Goal: Feedback & Contribution: Submit feedback/report problem

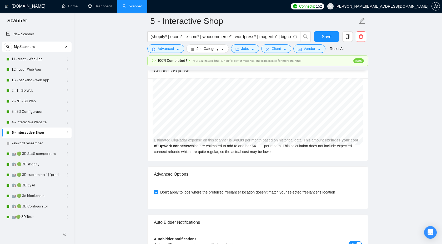
scroll to position [168, 0]
click at [36, 158] on link "🤖 🟢 3D SaaS competitors" at bounding box center [37, 154] width 50 height 11
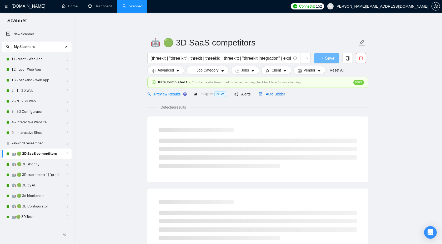
click at [272, 95] on span "Auto Bidder" at bounding box center [272, 94] width 26 height 4
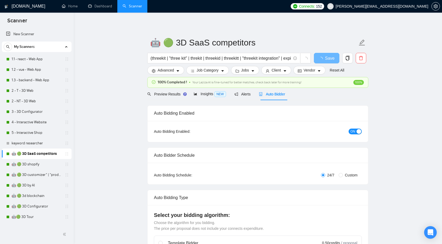
checkbox input "true"
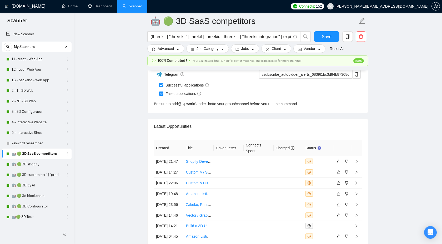
scroll to position [1370, 0]
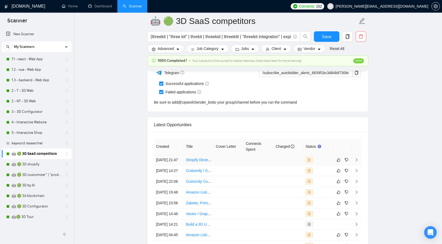
click at [357, 162] on icon "right" at bounding box center [356, 160] width 4 height 4
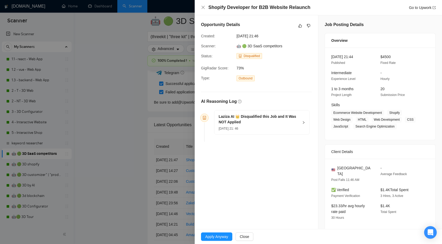
click at [142, 139] on div at bounding box center [221, 122] width 442 height 244
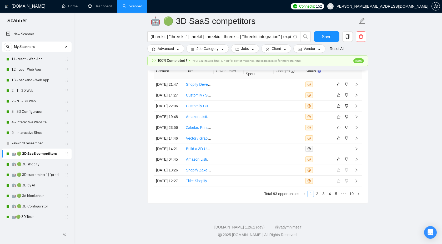
scroll to position [1486, 0]
click at [32, 165] on link "🤖 🟢 3D shopify" at bounding box center [37, 164] width 50 height 11
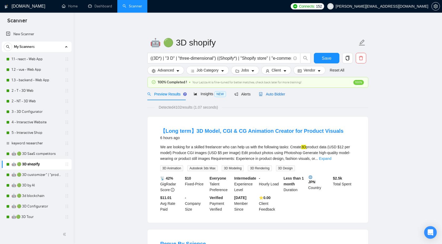
click at [271, 97] on div "Auto Bidder" at bounding box center [272, 94] width 26 height 6
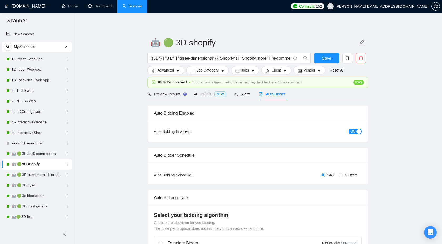
checkbox input "true"
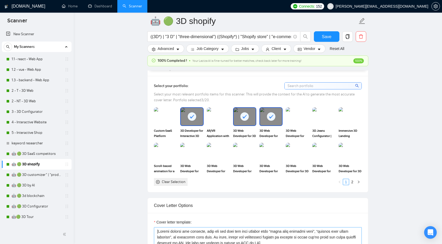
scroll to position [455, 0]
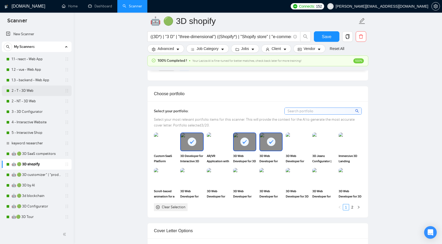
click at [29, 88] on link "2 - T - 3D Web" at bounding box center [37, 90] width 50 height 11
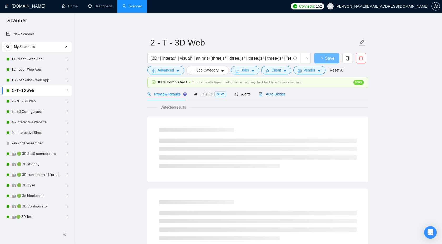
click at [274, 93] on span "Auto Bidder" at bounding box center [272, 94] width 26 height 4
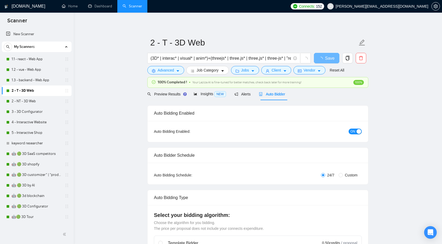
checkbox input "true"
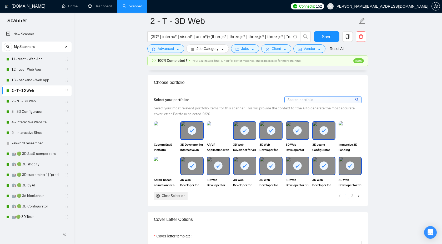
scroll to position [468, 0]
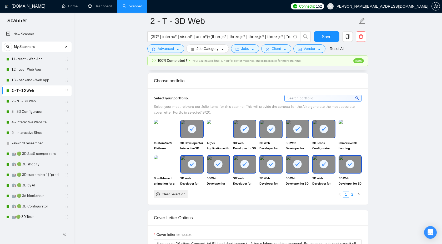
click at [351, 195] on link "2" at bounding box center [352, 194] width 6 height 6
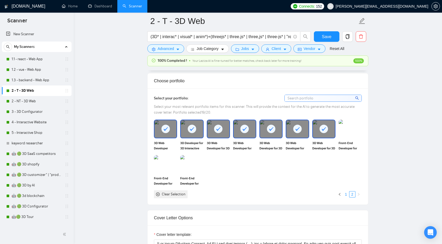
click at [344, 196] on link "1" at bounding box center [346, 194] width 6 height 6
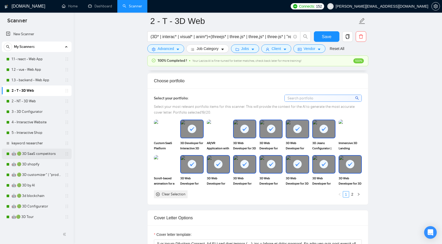
click at [34, 153] on link "🤖 🟢 3D SaaS competitors" at bounding box center [37, 154] width 50 height 11
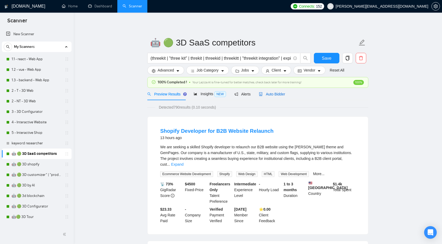
click at [278, 92] on span "Auto Bidder" at bounding box center [272, 94] width 26 height 4
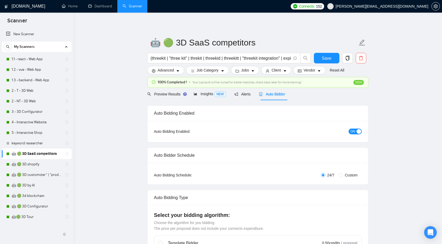
checkbox input "true"
click at [52, 58] on link "1.1 - react - Web App" at bounding box center [37, 59] width 50 height 11
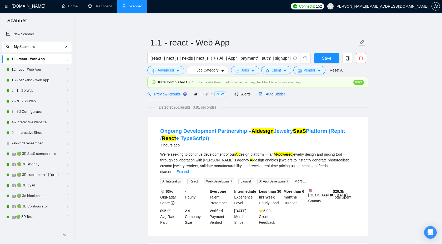
click at [278, 93] on span "Auto Bidder" at bounding box center [272, 94] width 26 height 4
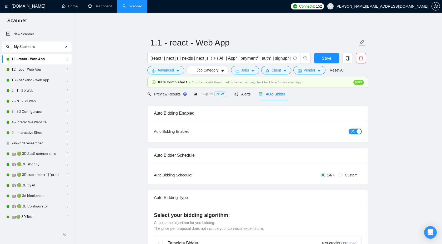
checkbox input "true"
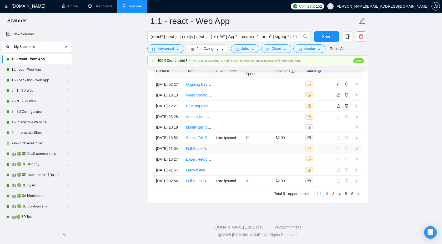
scroll to position [1418, 0]
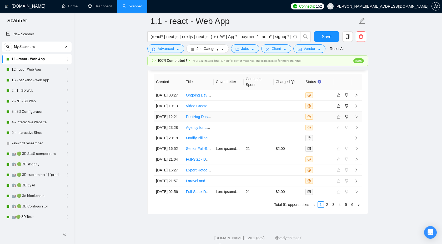
click at [355, 119] on icon "right" at bounding box center [356, 117] width 4 height 4
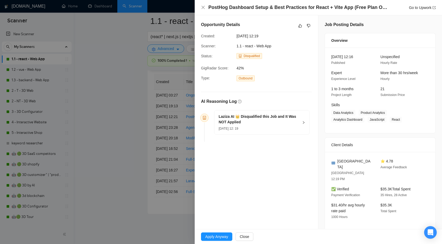
click at [278, 126] on div "[DATE] 12: 19" at bounding box center [259, 128] width 80 height 6
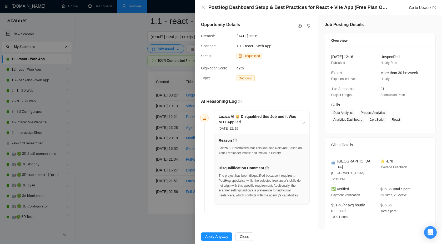
click at [223, 181] on div "The project has been disqualified because it requires a PostHog specialist, whi…" at bounding box center [262, 185] width 87 height 25
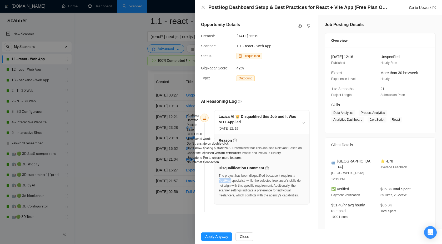
copy div "PostHog"
click at [300, 27] on icon "like" at bounding box center [299, 25] width 3 height 3
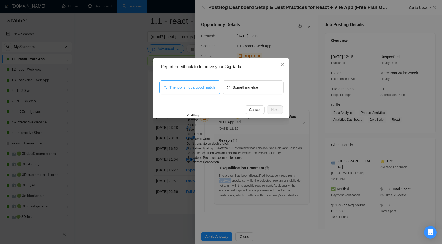
click at [183, 89] on span "The job is not a good match" at bounding box center [191, 87] width 45 height 6
click at [273, 112] on span "Next" at bounding box center [275, 110] width 8 height 6
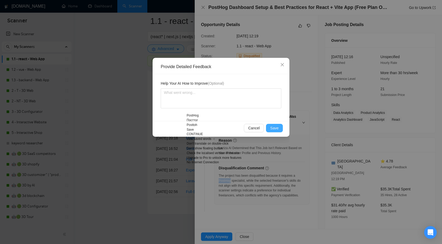
click at [274, 129] on span "Save" at bounding box center [274, 128] width 8 height 6
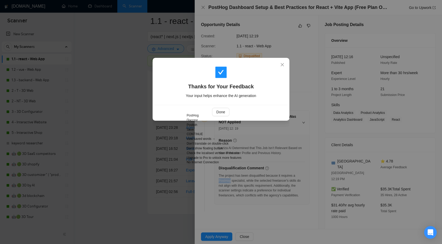
click at [140, 124] on div "Thanks for Your Feedback Your input helps enhance the AI generation Done" at bounding box center [221, 122] width 442 height 244
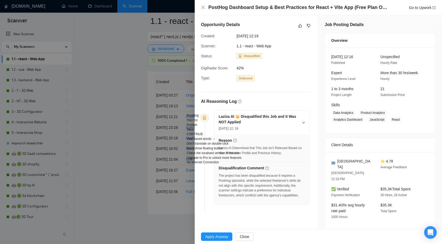
click at [140, 124] on div "Thanks for Your Feedback Your input helps enhance the AI generation Done" at bounding box center [221, 122] width 442 height 244
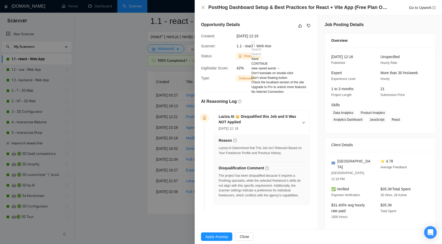
click at [110, 116] on div at bounding box center [221, 122] width 442 height 244
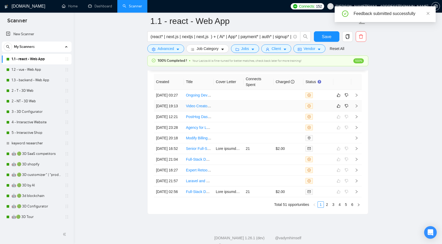
click at [356, 108] on icon "right" at bounding box center [357, 105] width 2 height 3
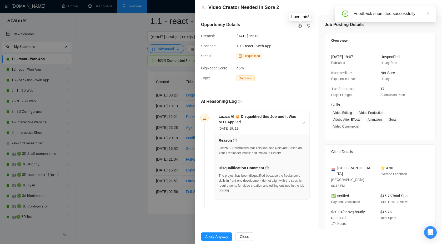
click at [297, 24] on div "Opportunity Details" at bounding box center [256, 26] width 111 height 8
click at [300, 27] on icon "like" at bounding box center [300, 26] width 4 height 4
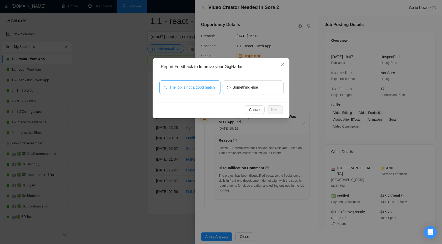
click at [189, 86] on span "The job is not a good match" at bounding box center [191, 87] width 45 height 6
click at [278, 109] on button "Next" at bounding box center [275, 109] width 16 height 8
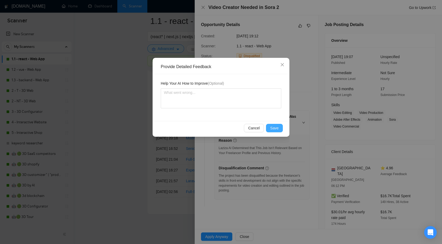
click at [272, 124] on button "Save" at bounding box center [274, 128] width 17 height 8
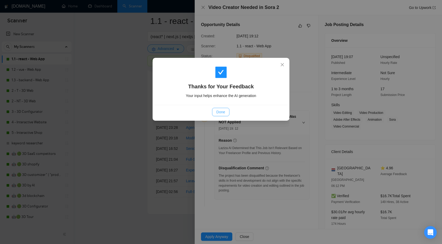
click at [221, 112] on span "Done" at bounding box center [220, 112] width 9 height 6
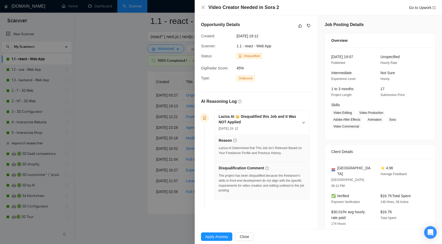
click at [164, 114] on div at bounding box center [221, 122] width 442 height 244
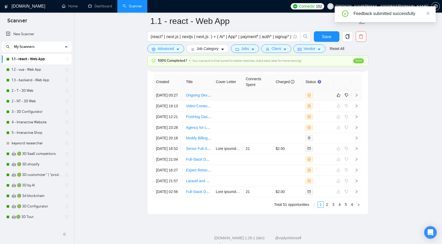
click at [356, 97] on icon "right" at bounding box center [357, 95] width 2 height 3
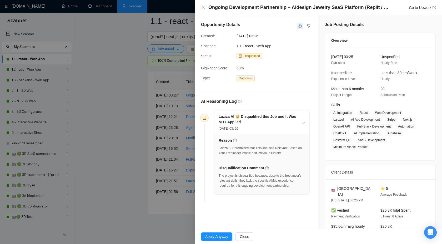
click at [299, 28] on button "button" at bounding box center [300, 26] width 6 height 6
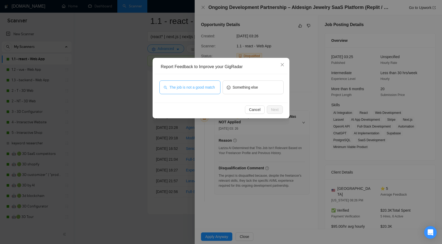
click at [189, 88] on span "The job is not a good match" at bounding box center [191, 87] width 45 height 6
click at [276, 110] on span "Next" at bounding box center [275, 110] width 8 height 6
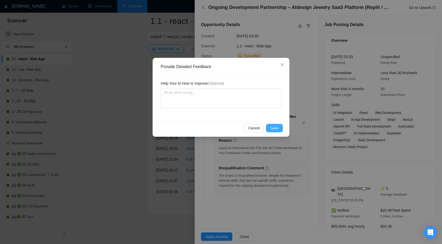
click at [269, 125] on button "Save" at bounding box center [274, 128] width 17 height 8
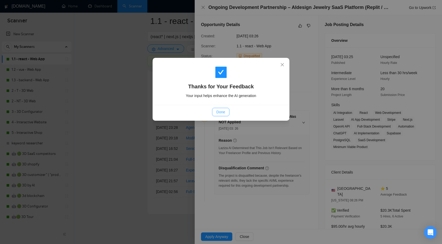
click at [216, 109] on span "Done" at bounding box center [220, 112] width 9 height 6
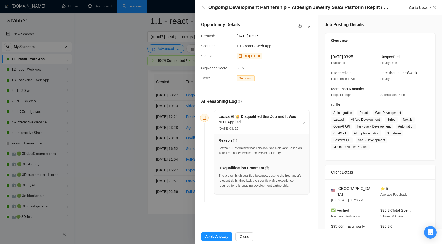
click at [116, 126] on div at bounding box center [221, 122] width 442 height 244
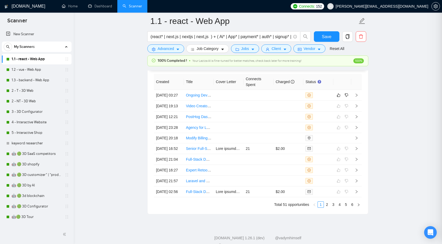
click at [116, 126] on div at bounding box center [221, 122] width 442 height 244
click at [34, 70] on link "1.2 - vue - Web App" at bounding box center [37, 69] width 50 height 11
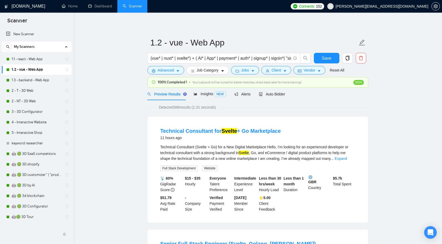
click at [281, 88] on div "100% Completed ! Your Laziza AI is fine-tuned for better matches, check back la…" at bounding box center [257, 82] width 221 height 11
click at [276, 92] on span "Auto Bidder" at bounding box center [272, 94] width 26 height 4
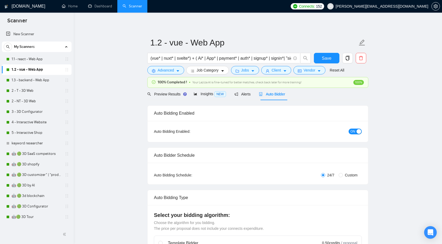
checkbox input "true"
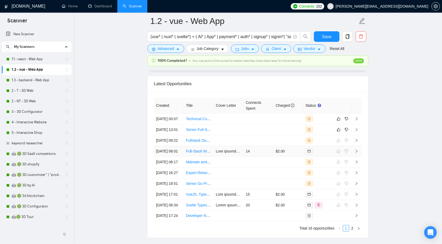
scroll to position [1390, 0]
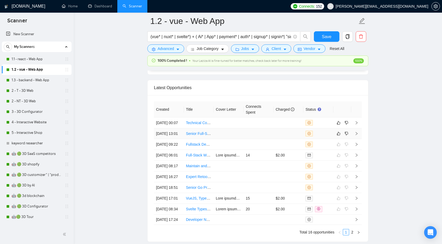
click at [356, 135] on icon "right" at bounding box center [356, 134] width 4 height 4
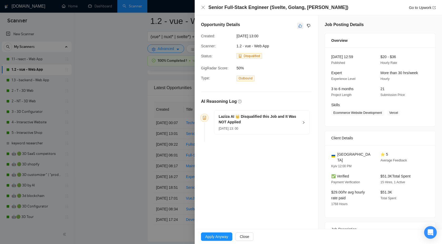
click at [299, 24] on icon "like" at bounding box center [299, 25] width 3 height 3
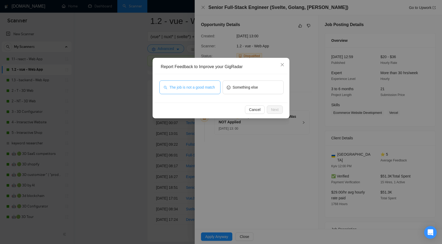
click at [178, 89] on span "The job is not a good match" at bounding box center [191, 87] width 45 height 6
click at [275, 110] on span "Next" at bounding box center [275, 110] width 8 height 6
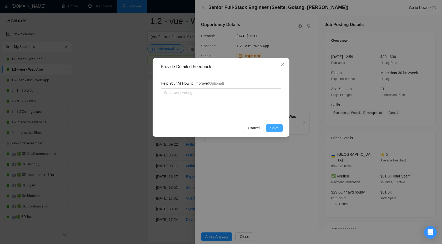
click at [270, 129] on span "Save" at bounding box center [274, 128] width 8 height 6
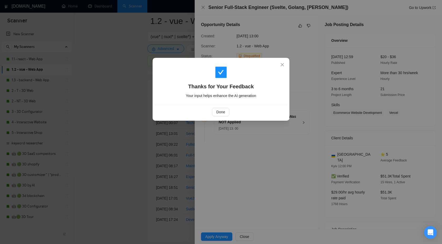
click at [229, 107] on div "Done" at bounding box center [220, 112] width 133 height 14
click at [218, 113] on span "Done" at bounding box center [220, 112] width 9 height 6
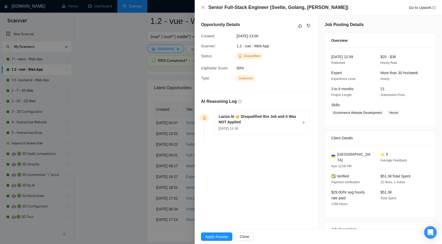
click at [143, 109] on div at bounding box center [221, 122] width 442 height 244
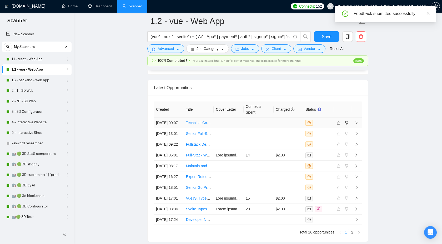
click at [358, 128] on td at bounding box center [356, 123] width 11 height 11
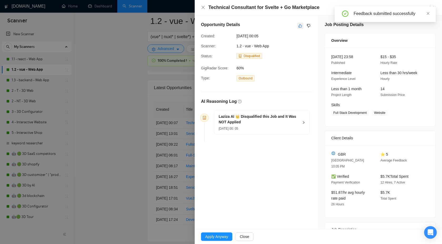
click at [297, 26] on button "button" at bounding box center [300, 26] width 6 height 6
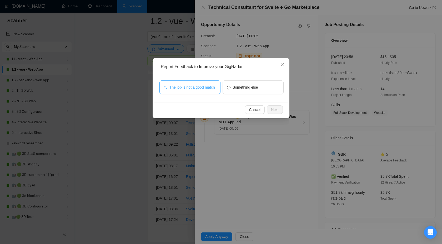
click at [199, 88] on span "The job is not a good match" at bounding box center [191, 87] width 45 height 6
click at [279, 110] on button "Next" at bounding box center [275, 109] width 16 height 8
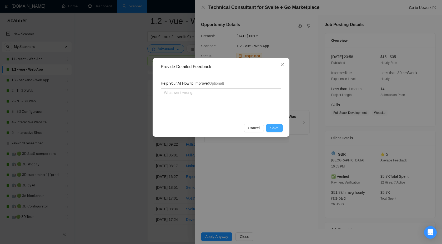
click at [281, 127] on button "Save" at bounding box center [274, 128] width 17 height 8
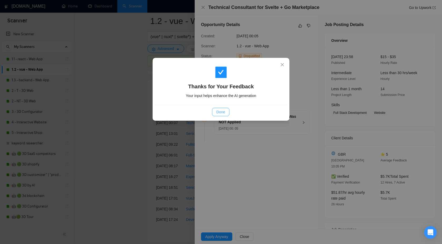
click at [221, 111] on span "Done" at bounding box center [220, 112] width 9 height 6
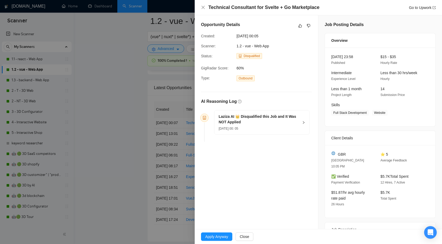
click at [104, 112] on div at bounding box center [221, 122] width 442 height 244
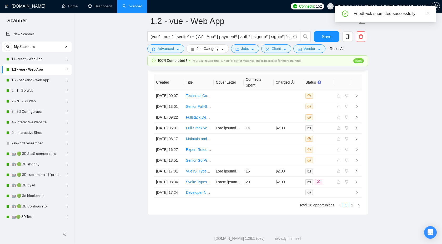
scroll to position [1390, 0]
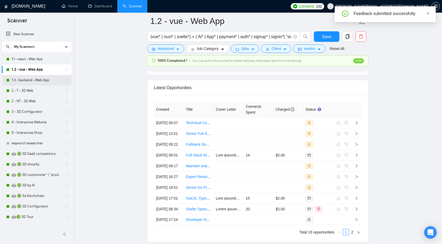
click at [29, 84] on link "1.3 - backend - Web App" at bounding box center [37, 80] width 50 height 11
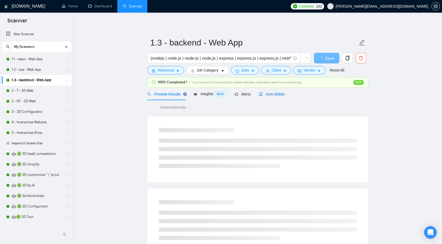
click at [269, 94] on span "Auto Bidder" at bounding box center [272, 94] width 26 height 4
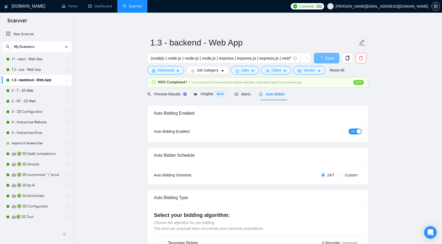
checkbox input "true"
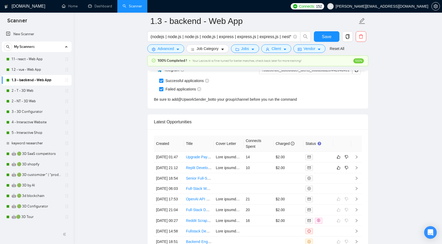
scroll to position [1381, 0]
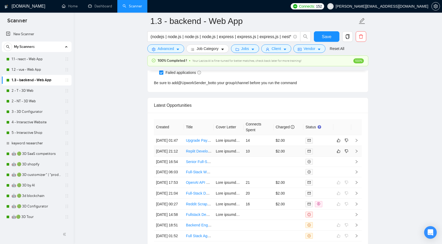
click at [357, 153] on icon "right" at bounding box center [356, 151] width 4 height 4
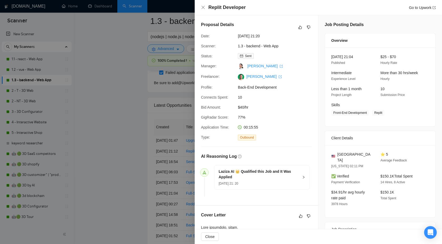
click at [216, 9] on h4 "Replit Developer" at bounding box center [226, 7] width 37 height 7
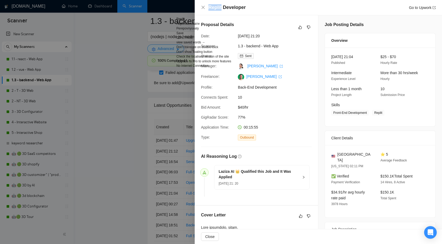
copy h4 "Replit"
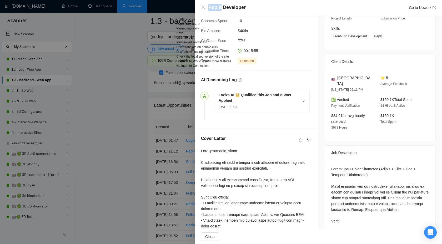
scroll to position [88, 0]
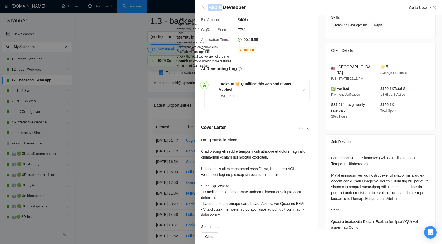
copy h4 "Replit"
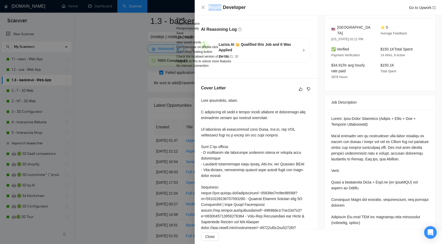
scroll to position [131, 0]
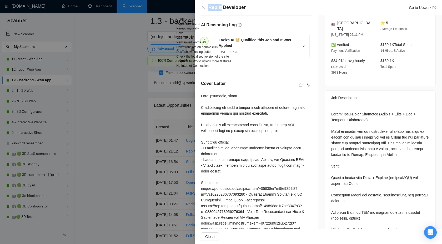
click at [271, 95] on div at bounding box center [256, 194] width 111 height 202
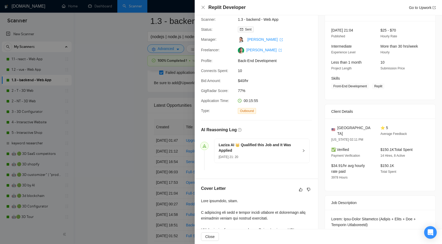
scroll to position [0, 0]
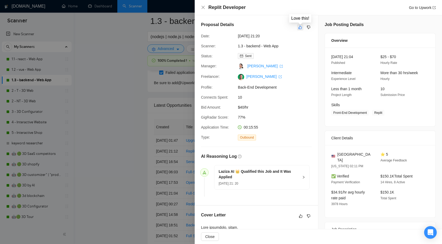
click at [302, 26] on button "button" at bounding box center [300, 27] width 6 height 6
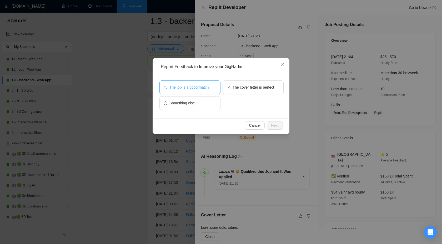
click at [208, 82] on button "The job is a good match" at bounding box center [189, 87] width 61 height 14
click at [275, 125] on span "Next" at bounding box center [275, 126] width 8 height 6
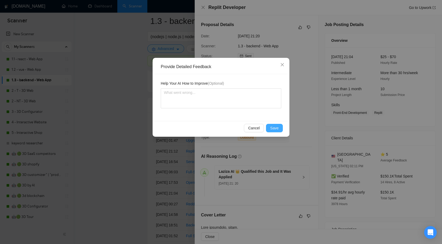
click at [274, 130] on span "Save" at bounding box center [274, 128] width 8 height 6
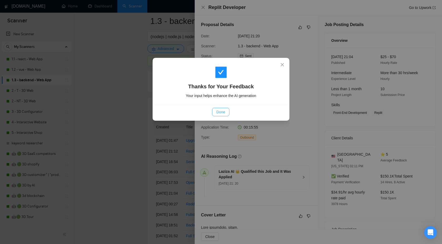
click at [216, 112] on span "Done" at bounding box center [220, 112] width 9 height 6
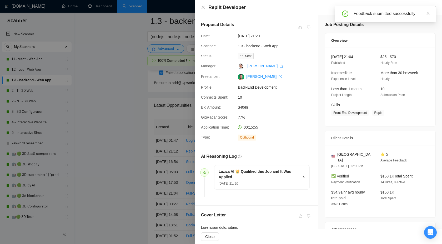
click at [144, 129] on div at bounding box center [221, 122] width 442 height 244
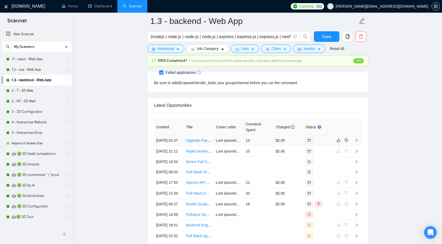
click at [356, 142] on icon "right" at bounding box center [357, 140] width 2 height 3
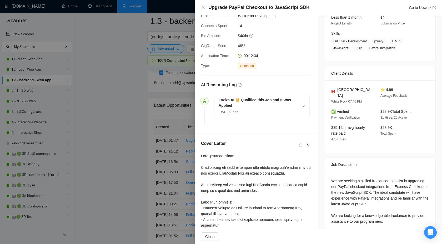
scroll to position [74, 0]
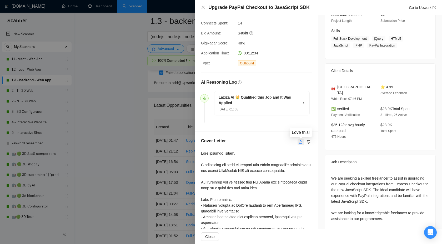
click at [298, 143] on button "button" at bounding box center [300, 142] width 6 height 6
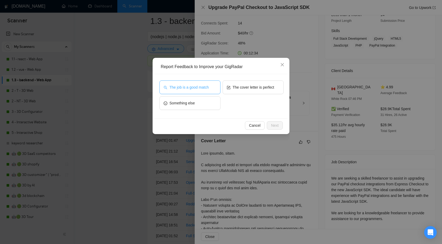
click at [196, 87] on span "The job is a good match" at bounding box center [188, 87] width 39 height 6
click at [271, 124] on span "Next" at bounding box center [275, 126] width 8 height 6
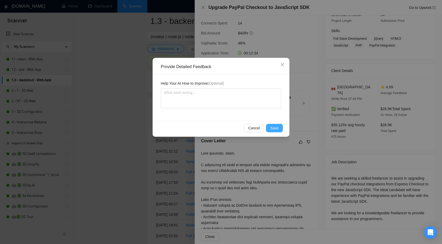
click at [267, 127] on button "Save" at bounding box center [274, 128] width 17 height 8
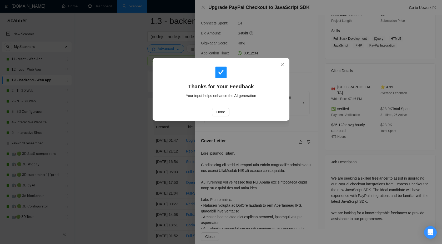
click at [217, 107] on div "Done" at bounding box center [220, 112] width 133 height 14
click at [217, 112] on span "Done" at bounding box center [220, 112] width 9 height 6
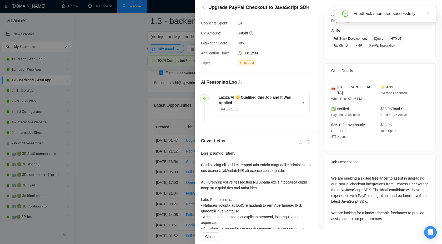
click at [135, 97] on div at bounding box center [221, 122] width 442 height 244
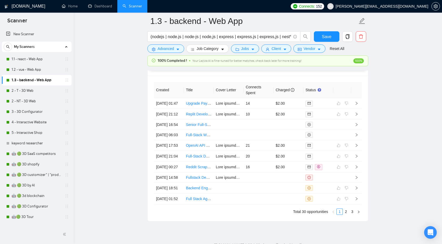
scroll to position [1371, 0]
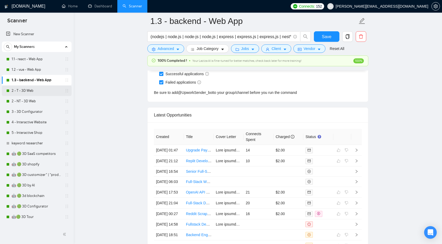
click at [24, 89] on link "2 - T - 3D Web" at bounding box center [37, 90] width 50 height 11
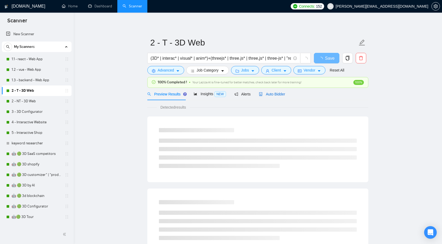
click at [278, 94] on span "Auto Bidder" at bounding box center [272, 94] width 26 height 4
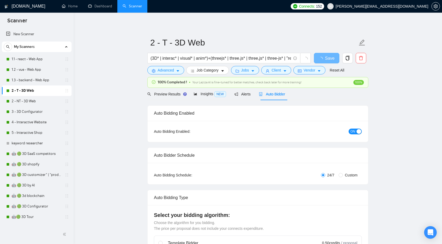
checkbox input "true"
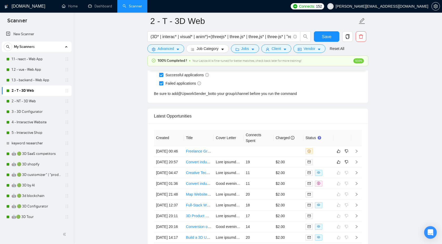
scroll to position [1379, 0]
click at [355, 164] on icon "right" at bounding box center [356, 162] width 4 height 4
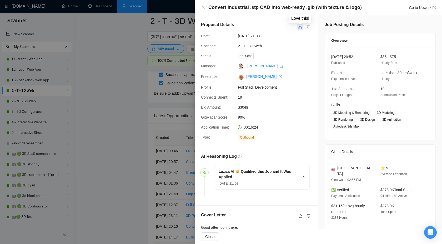
click at [301, 27] on icon "like" at bounding box center [300, 27] width 4 height 4
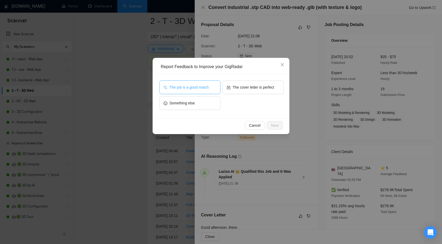
click at [202, 89] on span "The job is a good match" at bounding box center [188, 87] width 39 height 6
click at [279, 127] on button "Next" at bounding box center [275, 125] width 16 height 8
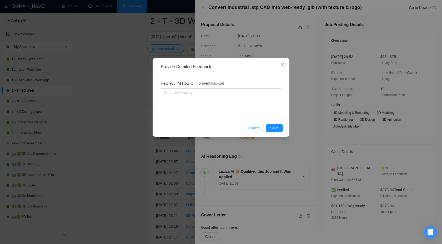
click at [264, 127] on button "Cancel" at bounding box center [254, 128] width 20 height 8
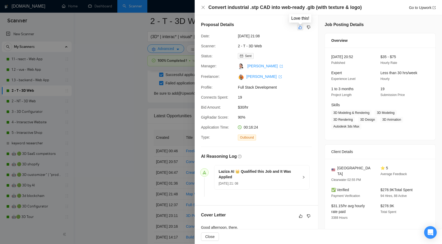
click at [298, 24] on button "button" at bounding box center [300, 27] width 6 height 6
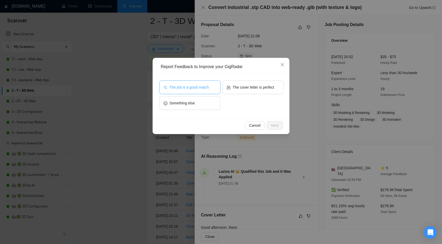
click at [193, 87] on span "The job is a good match" at bounding box center [188, 87] width 39 height 6
click at [274, 124] on span "Next" at bounding box center [275, 126] width 8 height 6
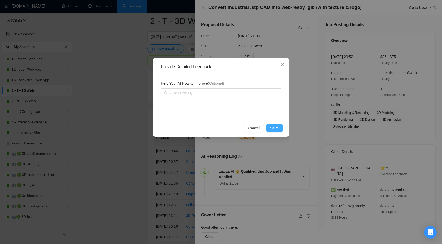
click at [272, 131] on span "Save" at bounding box center [274, 128] width 8 height 6
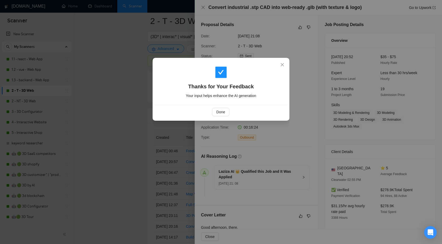
click at [221, 107] on div "Done" at bounding box center [220, 112] width 133 height 14
click at [219, 111] on span "Done" at bounding box center [220, 112] width 9 height 6
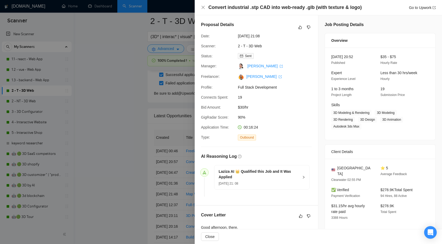
click at [136, 135] on div at bounding box center [221, 122] width 442 height 244
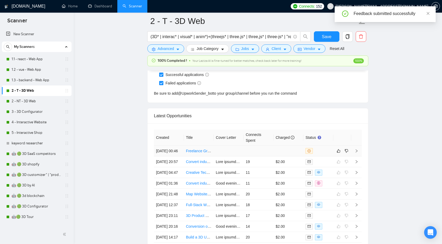
click at [358, 154] on td at bounding box center [356, 151] width 11 height 11
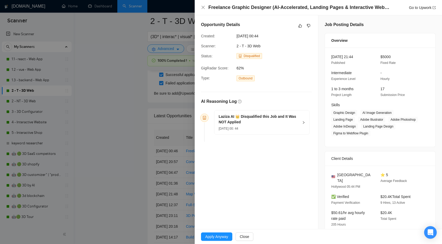
click at [337, 7] on h4 "Freelance Graphic Designer (AI-Accelerated, Landing Pages & Interactive Webpage…" at bounding box center [298, 7] width 181 height 7
click at [293, 126] on div "[DATE] 00: 44" at bounding box center [259, 128] width 80 height 6
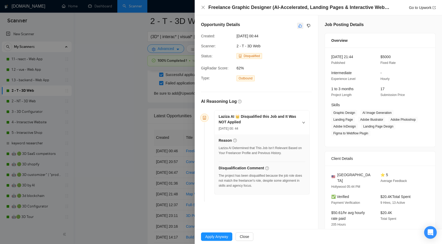
click at [300, 26] on icon "like" at bounding box center [300, 26] width 4 height 4
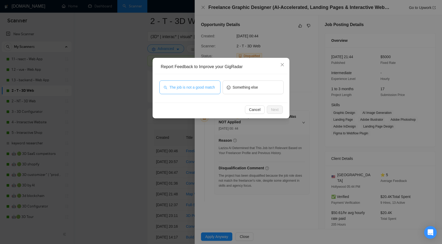
click at [195, 88] on span "The job is not a good match" at bounding box center [191, 87] width 45 height 6
click at [268, 110] on button "Next" at bounding box center [275, 109] width 16 height 8
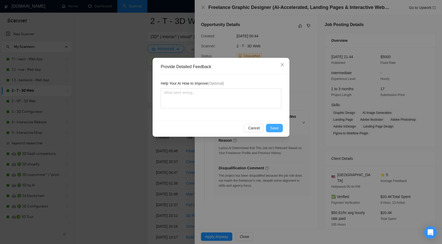
click at [273, 130] on span "Save" at bounding box center [274, 128] width 8 height 6
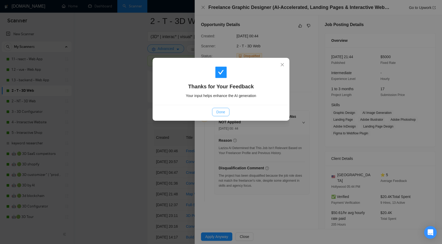
click at [222, 112] on span "Done" at bounding box center [220, 112] width 9 height 6
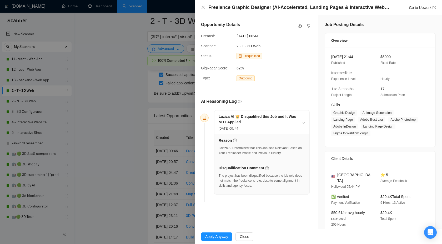
click at [128, 120] on div at bounding box center [221, 122] width 442 height 244
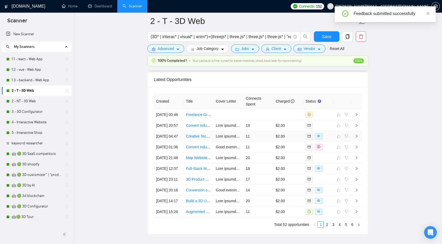
scroll to position [1498, 0]
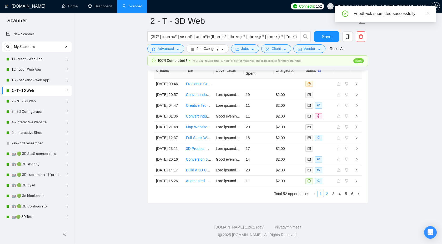
click at [327, 192] on link "2" at bounding box center [327, 194] width 6 height 6
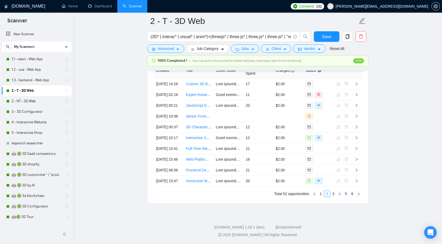
click at [339, 194] on link "4" at bounding box center [340, 194] width 6 height 6
click at [347, 195] on link "5" at bounding box center [346, 194] width 6 height 6
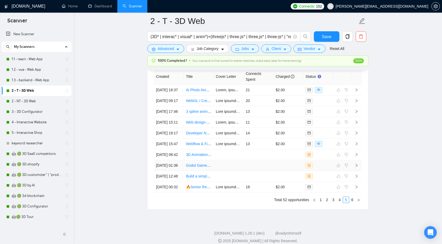
scroll to position [1439, 0]
click at [21, 99] on link "2 - NT - 3D Web" at bounding box center [37, 101] width 50 height 11
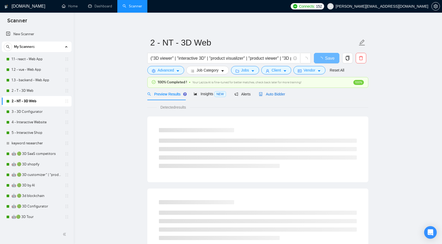
click at [274, 92] on span "Auto Bidder" at bounding box center [272, 94] width 26 height 4
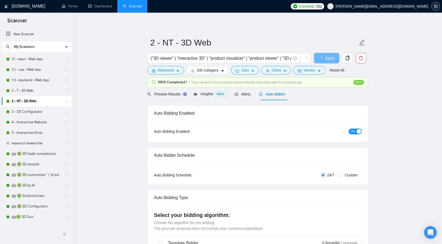
checkbox input "true"
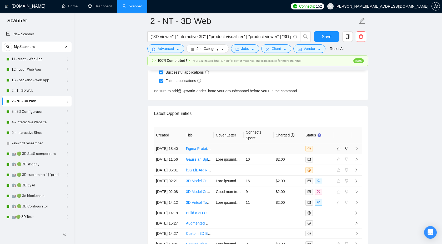
scroll to position [1350, 0]
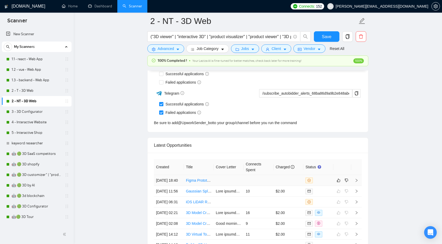
click at [332, 163] on th "Status" at bounding box center [318, 167] width 30 height 16
click at [358, 182] on icon "right" at bounding box center [356, 181] width 4 height 4
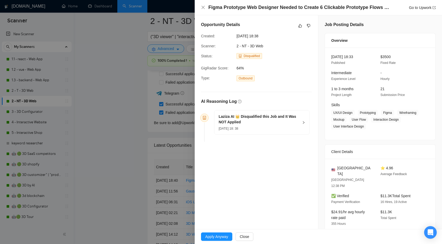
click at [300, 121] on div "Laziza AI 👑 Disqualified this Job and It Was NOT Applied [DATE] 18: 38" at bounding box center [261, 122] width 95 height 24
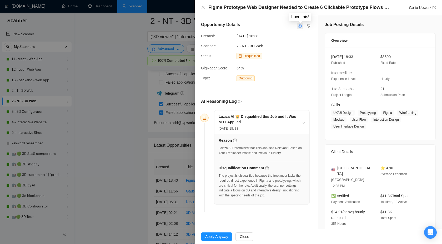
click at [301, 26] on icon "like" at bounding box center [300, 26] width 4 height 4
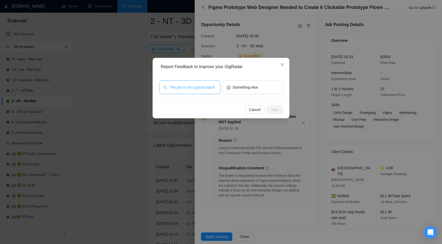
click at [187, 93] on button "The job is not a good match" at bounding box center [189, 87] width 61 height 14
click at [275, 109] on span "Next" at bounding box center [275, 110] width 8 height 6
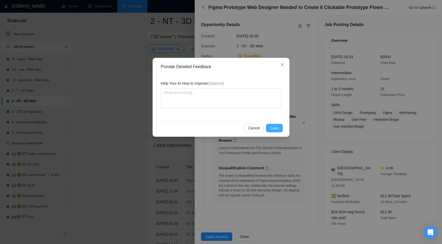
click at [274, 128] on span "Save" at bounding box center [274, 128] width 8 height 6
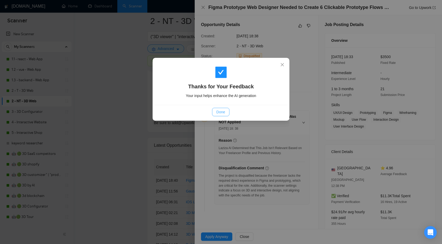
click at [219, 110] on span "Done" at bounding box center [220, 112] width 9 height 6
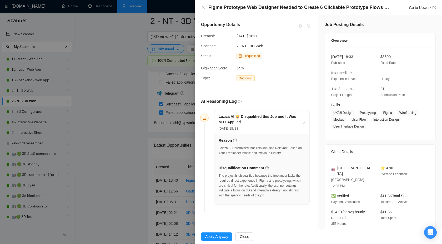
click at [127, 105] on div at bounding box center [221, 122] width 442 height 244
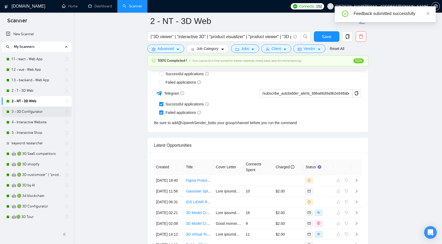
click at [40, 112] on link "3 - 3D Configurator" at bounding box center [37, 112] width 50 height 11
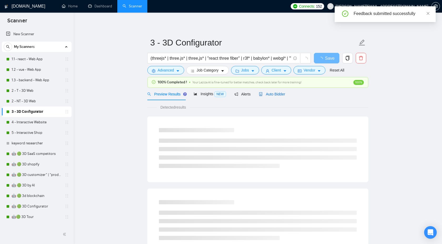
click at [270, 93] on span "Auto Bidder" at bounding box center [272, 94] width 26 height 4
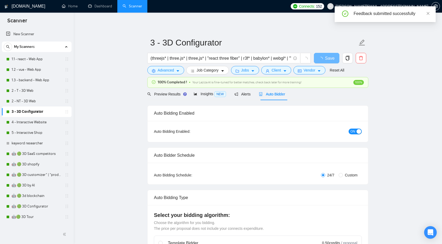
checkbox input "true"
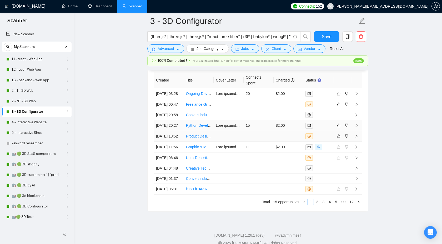
scroll to position [1434, 0]
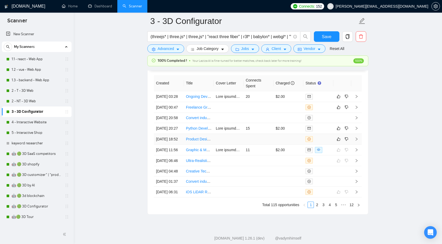
click at [356, 141] on icon "right" at bounding box center [356, 139] width 4 height 4
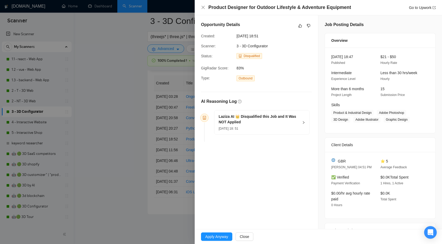
click at [293, 123] on h5 "Laziza AI 👑 Disqualified this Job and It Was NOT Applied" at bounding box center [259, 119] width 80 height 11
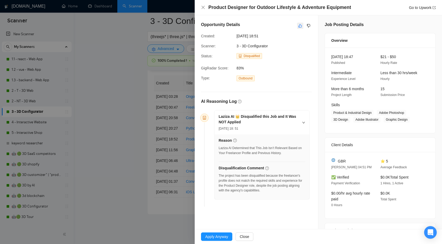
click at [298, 27] on icon "like" at bounding box center [300, 26] width 4 height 4
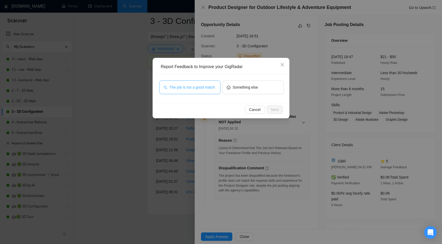
click at [205, 87] on span "The job is not a good match" at bounding box center [191, 87] width 45 height 6
click at [274, 110] on span "Next" at bounding box center [275, 110] width 8 height 6
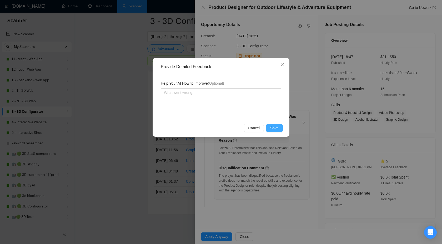
click at [272, 126] on span "Save" at bounding box center [274, 128] width 8 height 6
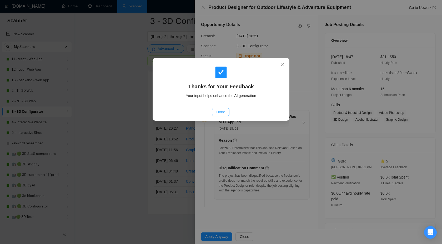
click at [224, 111] on span "Done" at bounding box center [220, 112] width 9 height 6
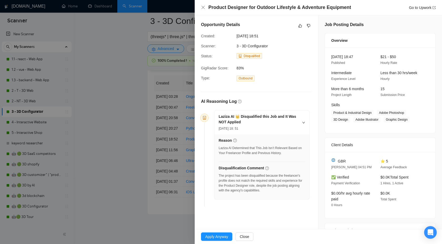
click at [126, 90] on div at bounding box center [221, 122] width 442 height 244
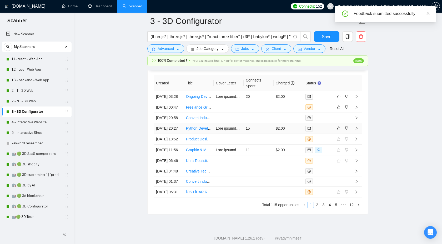
click at [356, 130] on icon "right" at bounding box center [357, 128] width 2 height 3
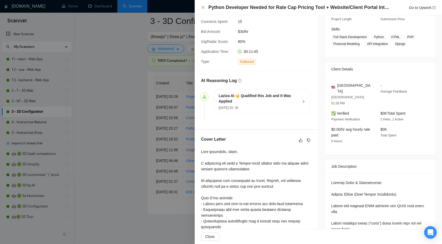
scroll to position [124, 0]
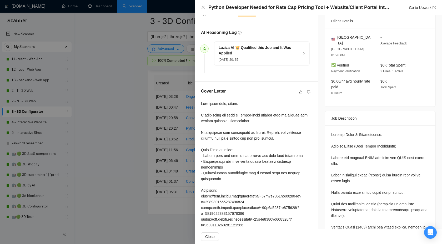
click at [305, 115] on div at bounding box center [256, 193] width 111 height 185
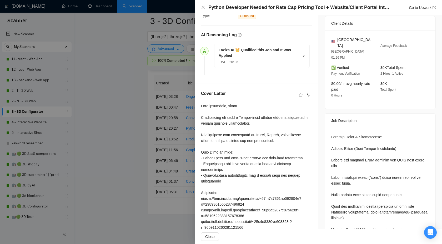
scroll to position [23, 0]
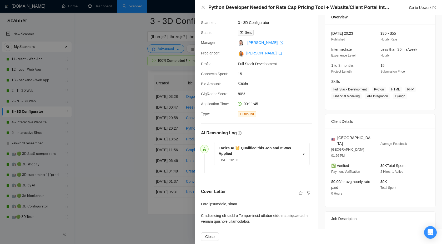
click at [291, 155] on h5 "Laziza AI 👑 Qualified this Job and It Was Applied" at bounding box center [259, 150] width 80 height 11
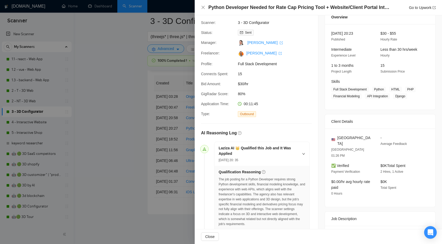
scroll to position [0, 0]
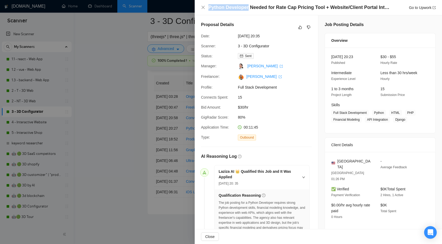
drag, startPoint x: 207, startPoint y: 8, endPoint x: 247, endPoint y: 7, distance: 40.0
click at [247, 7] on div "Python Developer Needed for Rate Cap Pricing Tool + Website/Client Portal Integ…" at bounding box center [318, 7] width 235 height 7
click at [216, 6] on h4 "Python Developer Needed for Rate Cap Pricing Tool + Website/Client Portal Integ…" at bounding box center [298, 7] width 181 height 7
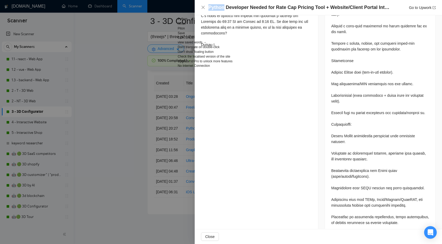
scroll to position [434, 0]
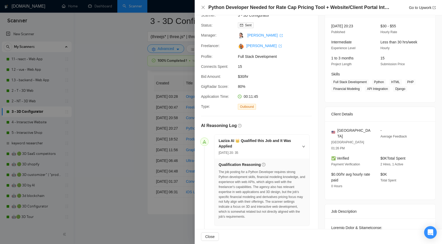
scroll to position [0, 0]
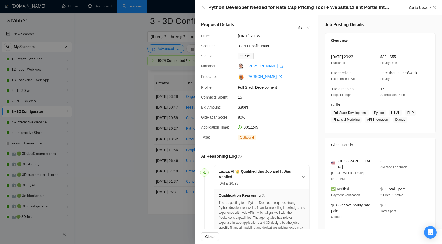
click at [213, 9] on h4 "Python Developer Needed for Rate Cap Pricing Tool + Website/Client Portal Integ…" at bounding box center [298, 7] width 181 height 7
copy h4 "Python"
click at [293, 28] on div "Proposal Details" at bounding box center [256, 28] width 111 height 12
click at [301, 28] on icon "like" at bounding box center [299, 27] width 3 height 3
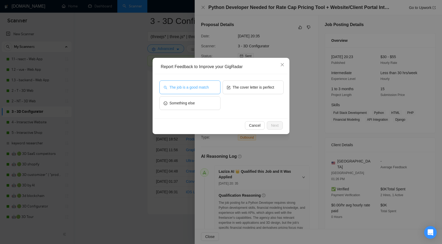
click at [192, 91] on button "The job is a good match" at bounding box center [189, 87] width 61 height 14
click at [272, 123] on span "Next" at bounding box center [275, 126] width 8 height 6
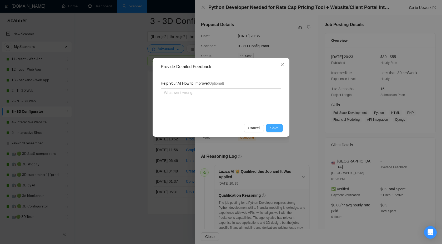
click at [275, 128] on span "Save" at bounding box center [274, 128] width 8 height 6
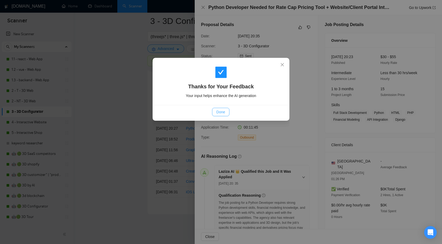
click at [216, 110] on span "Done" at bounding box center [220, 112] width 9 height 6
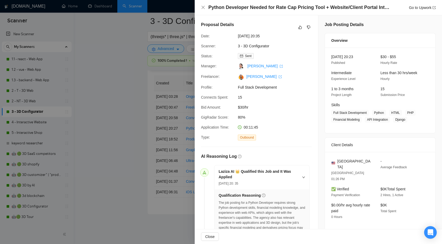
click at [121, 123] on div at bounding box center [221, 122] width 442 height 244
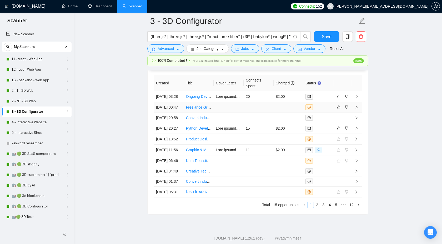
click at [357, 109] on icon "right" at bounding box center [356, 107] width 4 height 4
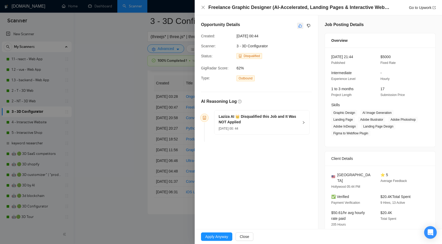
click at [298, 24] on icon "like" at bounding box center [300, 26] width 4 height 4
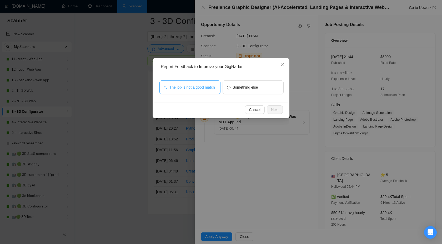
click at [196, 86] on span "The job is not a good match" at bounding box center [191, 87] width 45 height 6
click at [270, 107] on button "Next" at bounding box center [275, 109] width 16 height 8
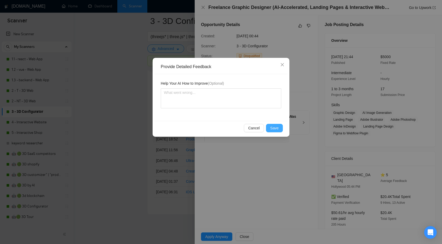
click at [275, 130] on span "Save" at bounding box center [274, 128] width 8 height 6
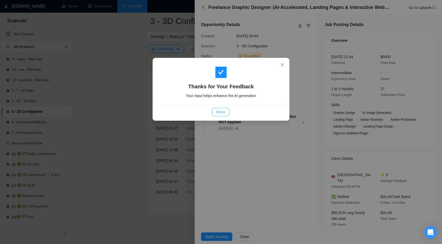
click at [217, 109] on span "Done" at bounding box center [220, 112] width 9 height 6
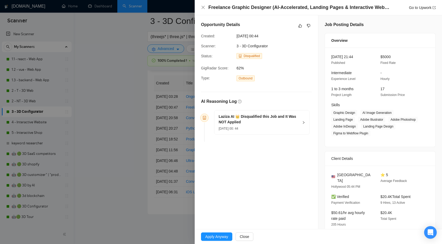
click at [136, 106] on div at bounding box center [221, 122] width 442 height 244
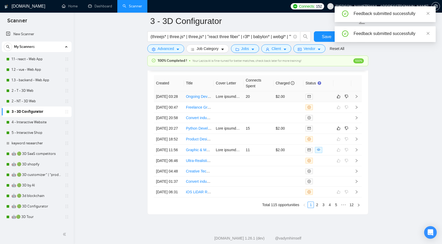
click at [357, 98] on icon "right" at bounding box center [357, 96] width 2 height 3
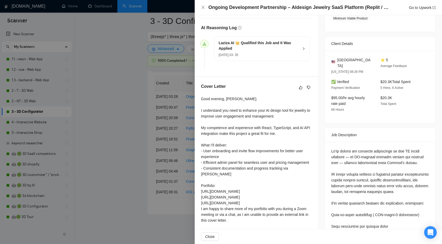
scroll to position [129, 0]
click at [298, 88] on button "button" at bounding box center [300, 87] width 6 height 6
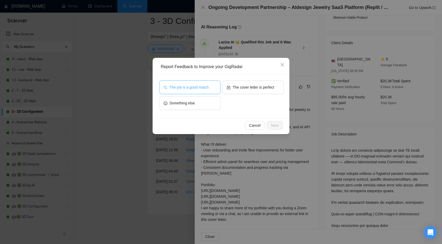
click at [180, 88] on span "The job is a good match" at bounding box center [188, 87] width 39 height 6
click at [273, 125] on span "Next" at bounding box center [275, 126] width 8 height 6
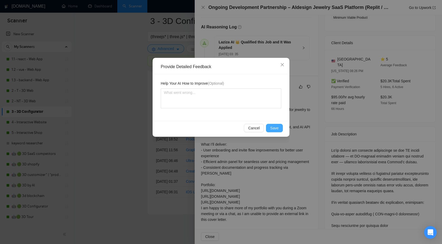
click at [274, 129] on span "Save" at bounding box center [274, 128] width 8 height 6
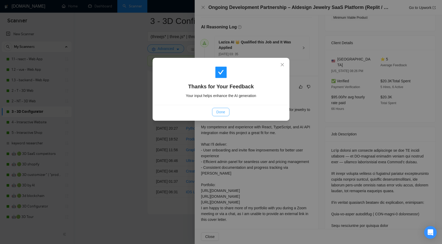
click at [219, 110] on span "Done" at bounding box center [220, 112] width 9 height 6
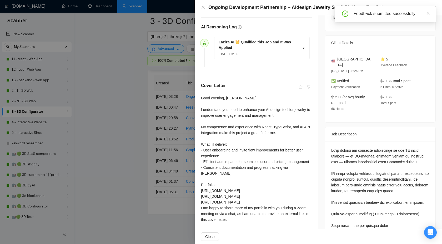
click at [141, 131] on div at bounding box center [221, 122] width 442 height 244
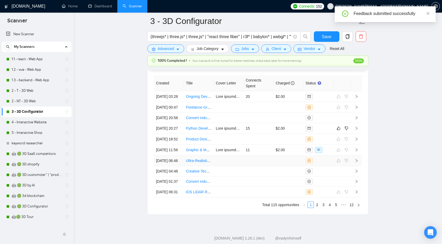
scroll to position [1436, 0]
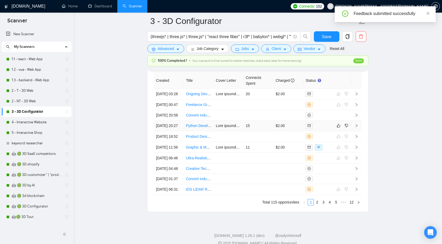
click at [357, 127] on icon "right" at bounding box center [357, 125] width 2 height 3
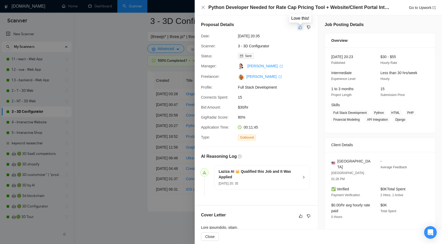
click at [299, 26] on icon "like" at bounding box center [300, 27] width 4 height 4
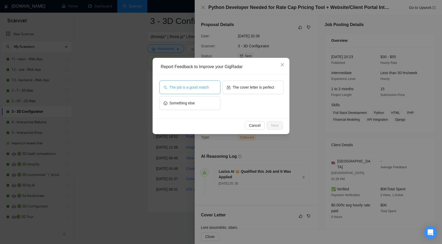
click at [193, 87] on span "The job is a good match" at bounding box center [188, 87] width 39 height 6
click at [281, 124] on button "Next" at bounding box center [275, 125] width 16 height 8
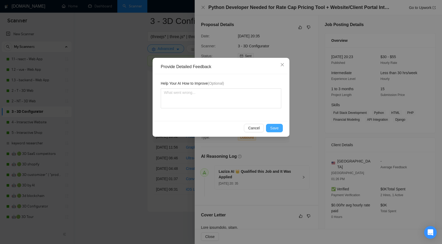
click at [275, 127] on span "Save" at bounding box center [274, 128] width 8 height 6
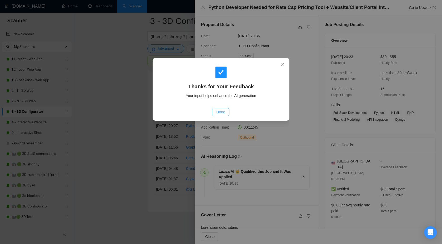
click at [221, 109] on span "Done" at bounding box center [220, 112] width 9 height 6
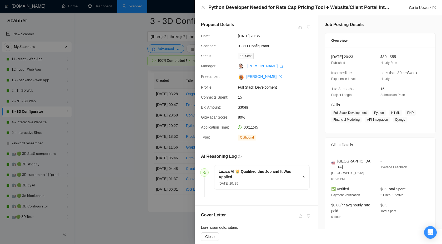
click at [85, 78] on div at bounding box center [221, 122] width 442 height 244
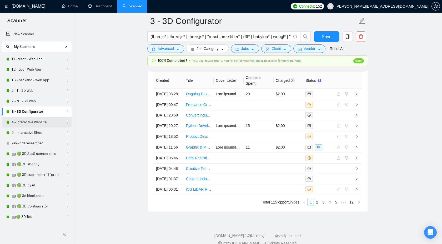
click at [31, 124] on link "4 - Interactive Website" at bounding box center [37, 122] width 50 height 11
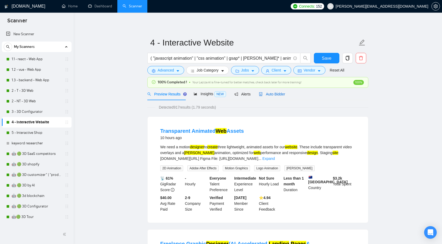
click at [279, 95] on span "Auto Bidder" at bounding box center [272, 94] width 26 height 4
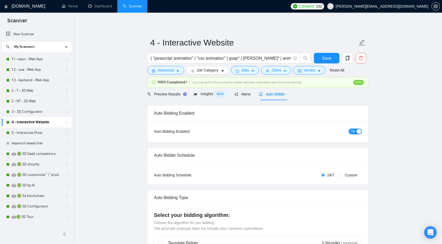
checkbox input "true"
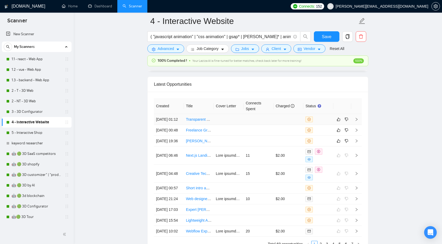
scroll to position [1387, 0]
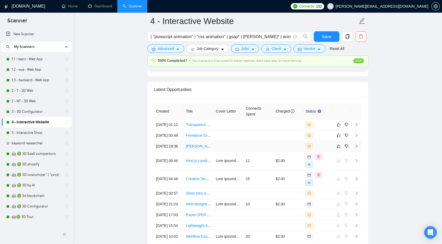
click at [356, 152] on td at bounding box center [356, 146] width 11 height 11
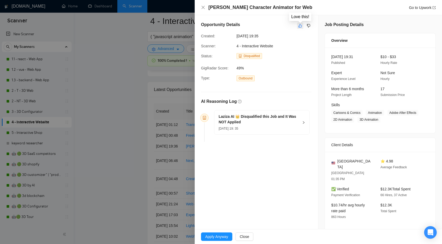
click at [298, 27] on button "button" at bounding box center [300, 26] width 6 height 6
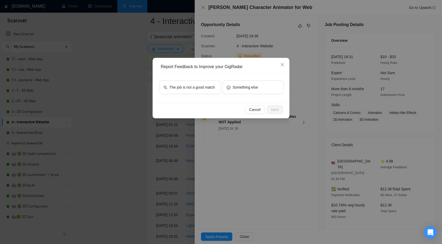
click at [209, 79] on div "The job is not a good match Something else" at bounding box center [220, 88] width 133 height 28
click at [206, 88] on span "The job is not a good match" at bounding box center [191, 87] width 45 height 6
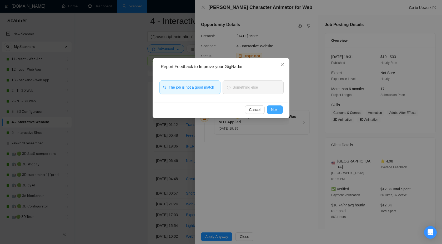
click at [279, 112] on button "Next" at bounding box center [275, 109] width 16 height 8
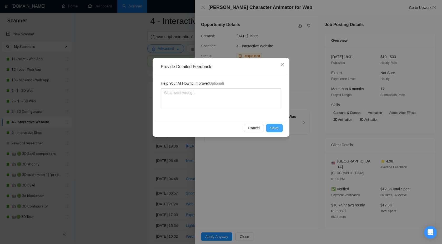
click at [272, 130] on span "Save" at bounding box center [274, 128] width 8 height 6
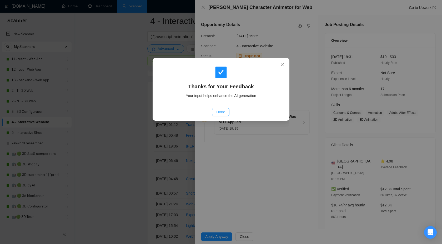
click at [222, 114] on span "Done" at bounding box center [220, 112] width 9 height 6
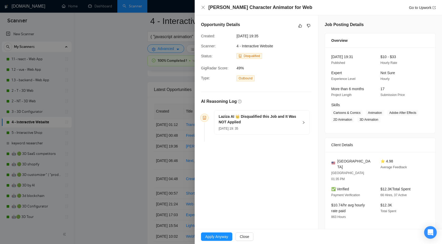
click at [143, 136] on div at bounding box center [221, 122] width 442 height 244
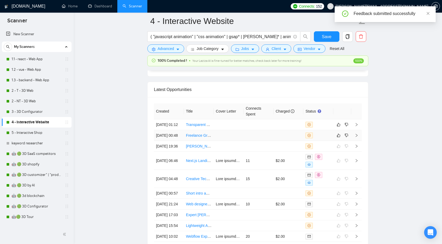
click at [355, 137] on icon "right" at bounding box center [356, 136] width 4 height 4
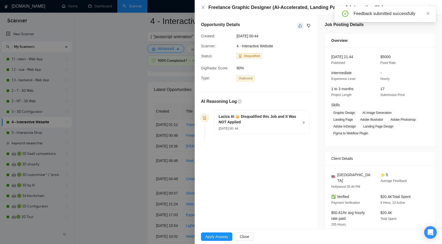
click at [299, 25] on icon "like" at bounding box center [299, 25] width 3 height 3
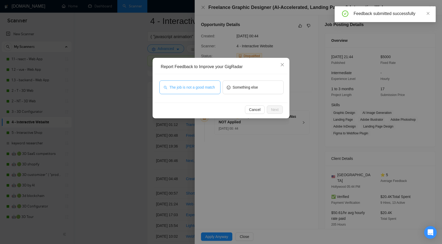
click at [195, 88] on span "The job is not a good match" at bounding box center [191, 87] width 45 height 6
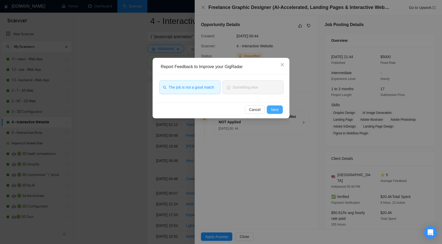
click at [271, 110] on span "Next" at bounding box center [275, 110] width 8 height 6
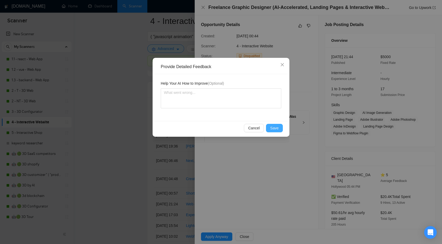
click at [274, 130] on span "Save" at bounding box center [274, 128] width 8 height 6
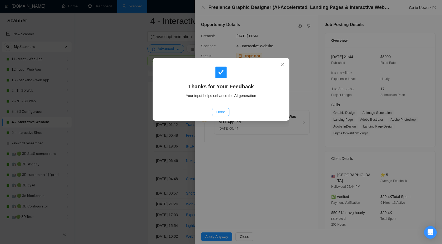
click at [223, 111] on span "Done" at bounding box center [220, 112] width 9 height 6
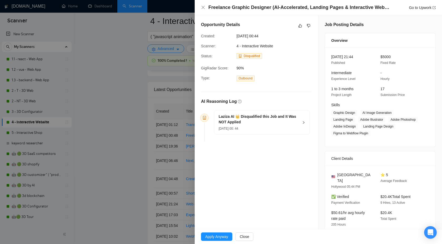
click at [184, 116] on div at bounding box center [221, 122] width 442 height 244
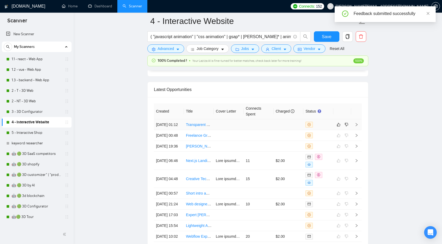
click at [356, 126] on icon "right" at bounding box center [356, 125] width 4 height 4
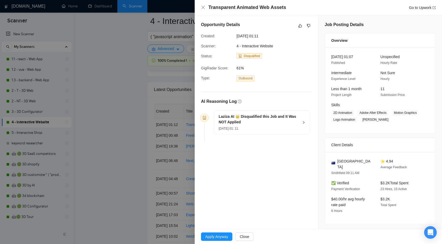
click at [298, 121] on h5 "Laziza AI 👑 Disqualified this Job and It Was NOT Applied" at bounding box center [259, 119] width 80 height 11
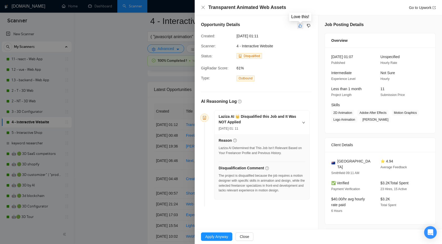
click at [297, 26] on button "button" at bounding box center [300, 26] width 6 height 6
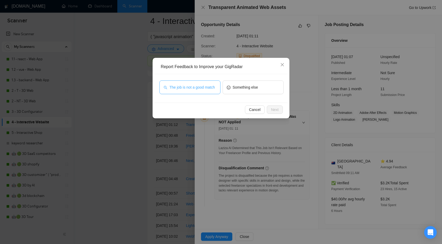
click at [190, 89] on span "The job is not a good match" at bounding box center [191, 87] width 45 height 6
click at [276, 107] on span "Next" at bounding box center [275, 110] width 8 height 6
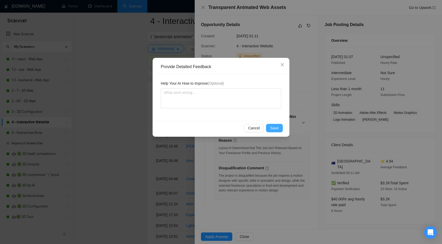
click at [275, 128] on span "Save" at bounding box center [274, 128] width 8 height 6
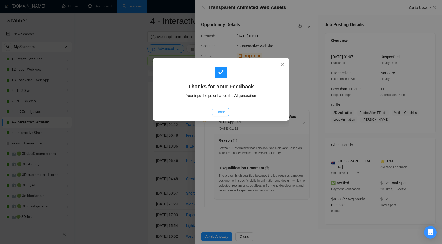
click at [216, 110] on span "Done" at bounding box center [220, 112] width 9 height 6
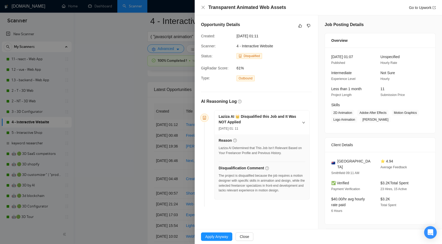
click at [160, 210] on div at bounding box center [221, 122] width 442 height 244
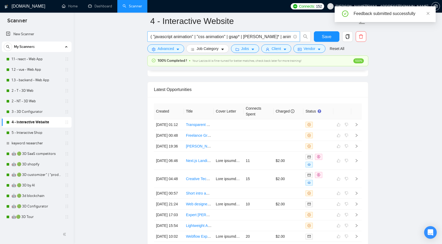
click at [250, 36] on input "( "javascript animation" | "css animation" | gsap* | [PERSON_NAME]* | animejs* …" at bounding box center [220, 36] width 140 height 7
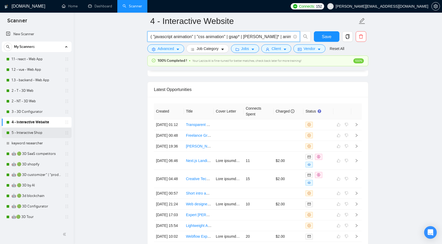
click at [43, 135] on link "5 - Interactive Shop" at bounding box center [37, 133] width 50 height 11
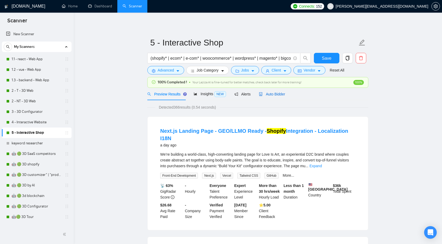
click at [274, 94] on span "Auto Bidder" at bounding box center [272, 94] width 26 height 4
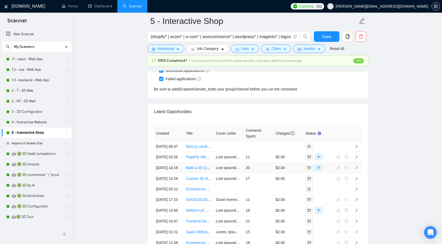
scroll to position [1320, 0]
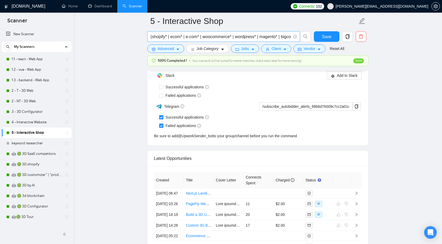
click at [228, 41] on span "(shopify* | ecom* | e-com* | woocommerce* | wordpress* | magento* | bigcommerce…" at bounding box center [223, 36] width 153 height 11
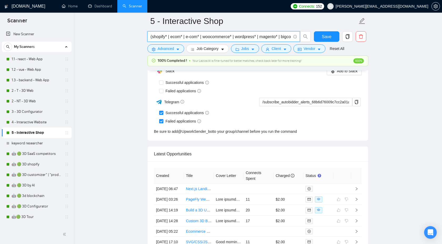
scroll to position [1325, 0]
